Goal: Transaction & Acquisition: Download file/media

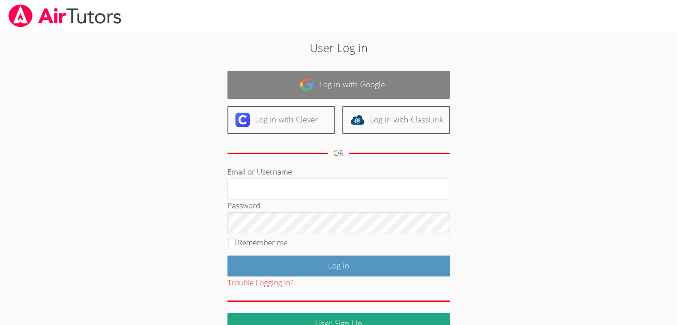
click at [335, 86] on link "Log in with Google" at bounding box center [338, 85] width 222 height 28
click at [322, 82] on link "Log in with Google" at bounding box center [338, 85] width 222 height 28
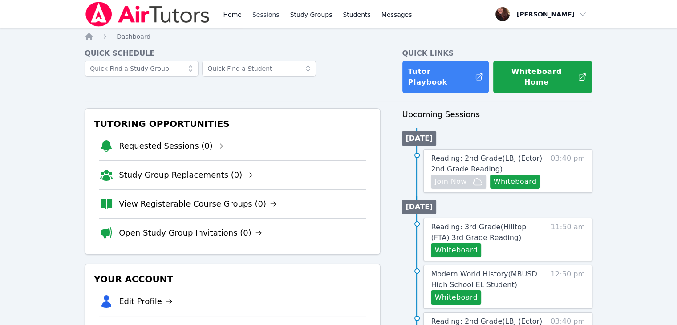
click at [258, 12] on link "Sessions" at bounding box center [265, 14] width 31 height 28
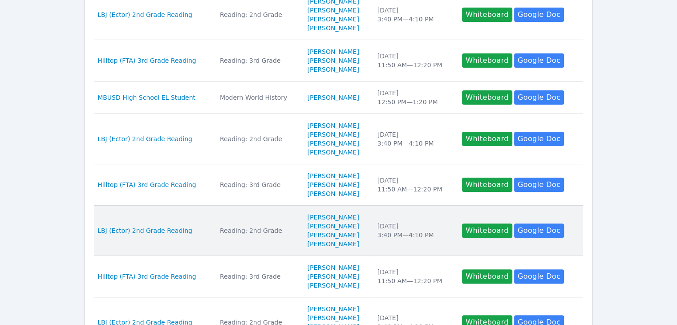
scroll to position [444, 0]
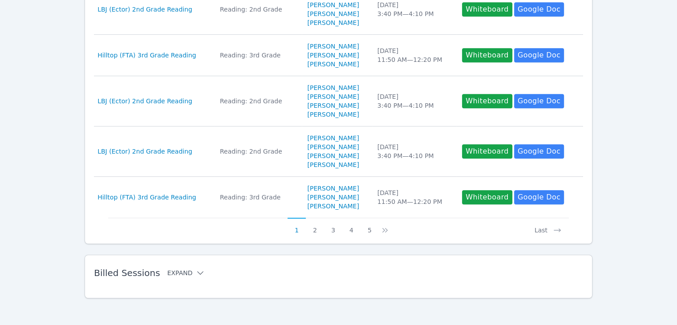
click at [196, 269] on icon at bounding box center [200, 272] width 9 height 9
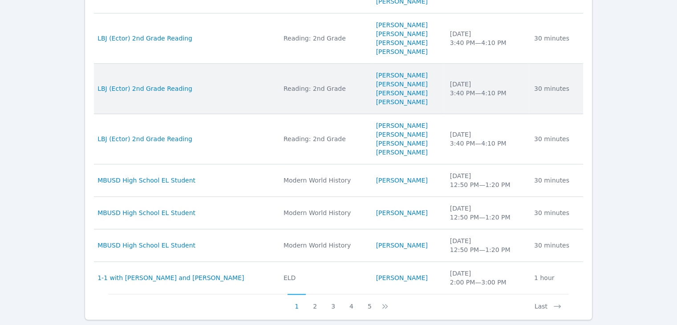
scroll to position [891, 0]
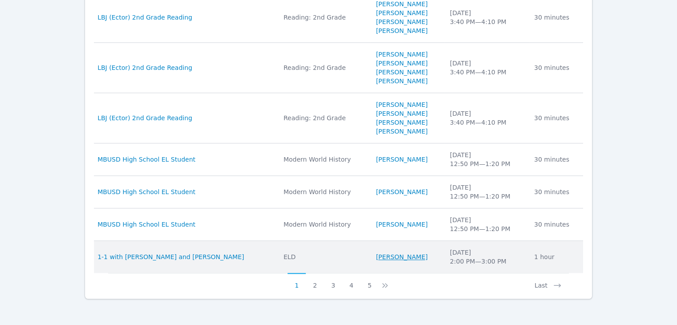
click at [399, 252] on link "Jason Aguinada" at bounding box center [402, 256] width 52 height 9
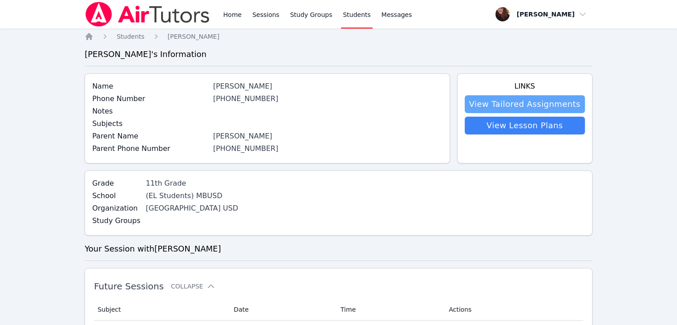
click at [520, 107] on link "View Tailored Assignments" at bounding box center [524, 104] width 120 height 18
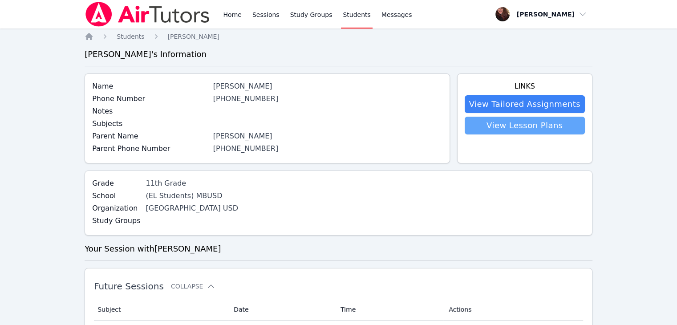
click at [487, 129] on link "View Lesson Plans" at bounding box center [524, 126] width 120 height 18
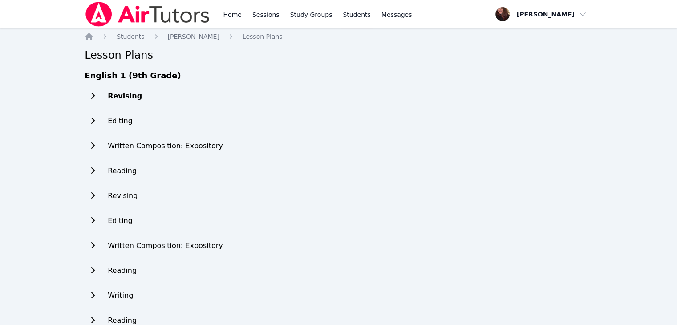
click at [117, 96] on h2 "Revising" at bounding box center [125, 96] width 34 height 11
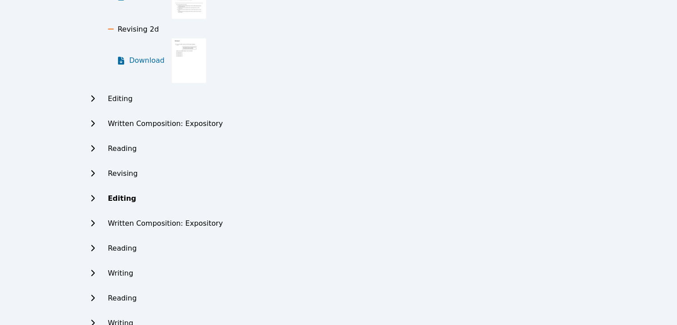
scroll to position [623, 0]
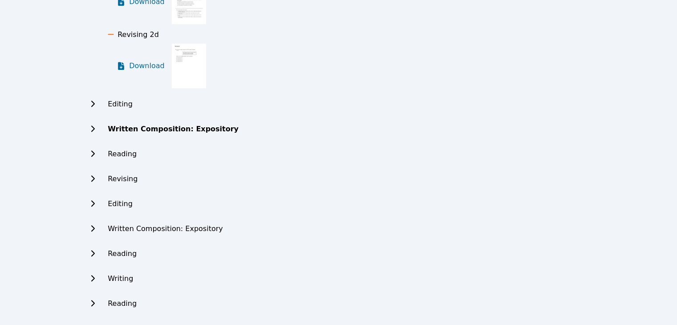
click at [178, 134] on div "Written Composition: Expository" at bounding box center [204, 129] width 238 height 18
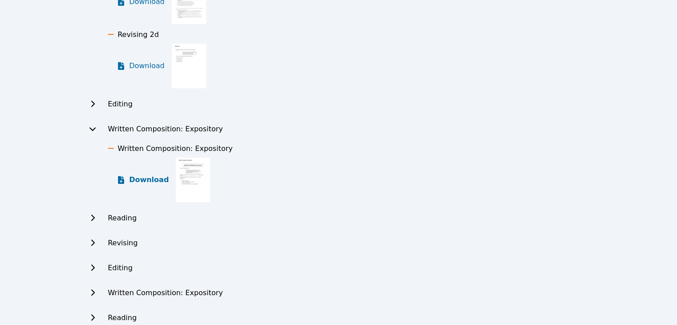
click at [147, 178] on span "Download" at bounding box center [149, 179] width 40 height 11
click at [109, 241] on h2 "Revising" at bounding box center [125, 243] width 34 height 11
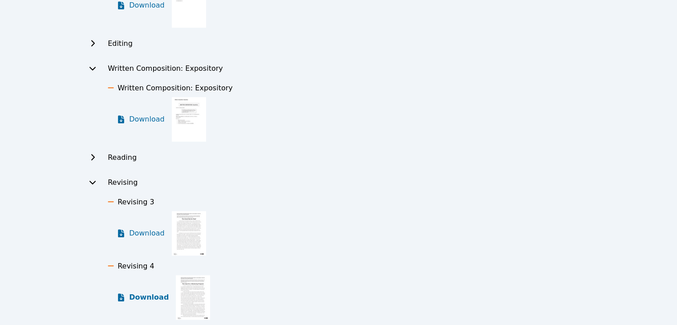
scroll to position [756, 0]
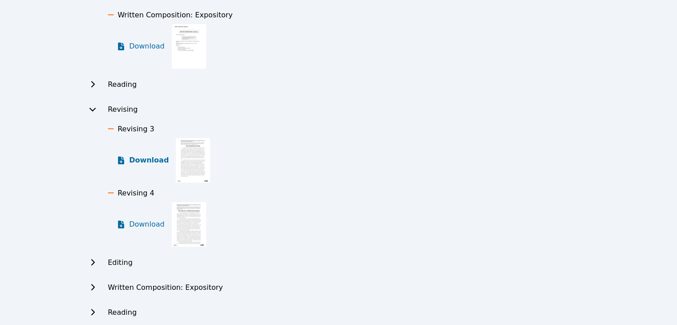
click at [144, 155] on span "Download" at bounding box center [149, 160] width 40 height 11
click at [145, 222] on span "Download" at bounding box center [149, 224] width 40 height 11
